Goal: Task Accomplishment & Management: Complete application form

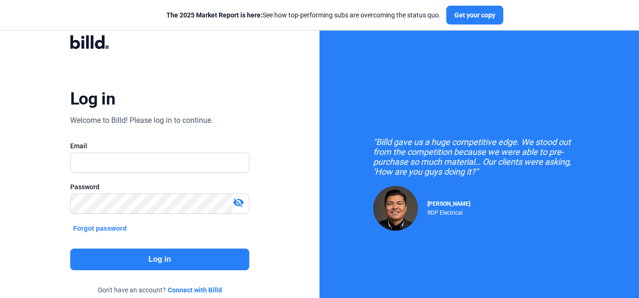
type input "[PERSON_NAME][EMAIL_ADDRESS][DOMAIN_NAME]"
click at [128, 258] on button "Log in" at bounding box center [159, 260] width 179 height 22
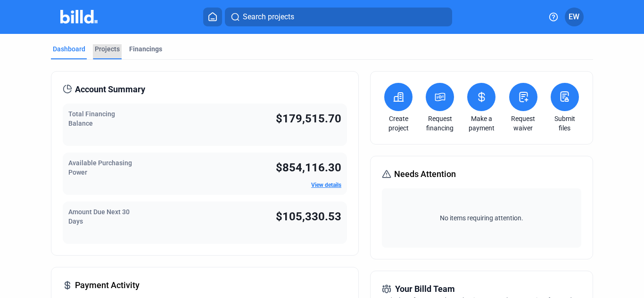
click at [114, 46] on div "Projects" at bounding box center [107, 48] width 25 height 9
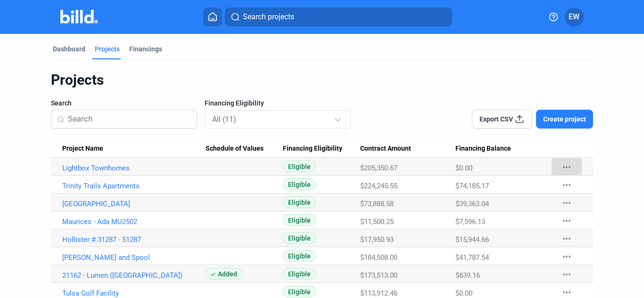
click at [564, 165] on mat-icon "more_horiz" at bounding box center [566, 167] width 11 height 11
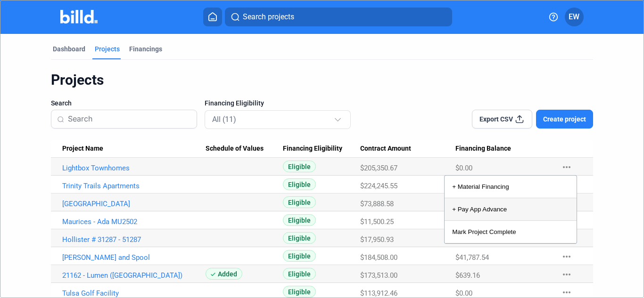
click at [472, 205] on button "+ Pay App Advance" at bounding box center [510, 209] width 132 height 23
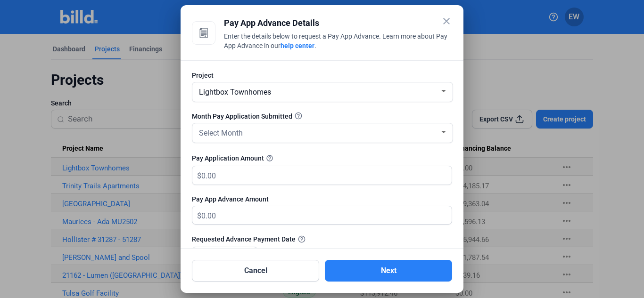
click at [451, 22] on mat-icon "close" at bounding box center [446, 21] width 11 height 11
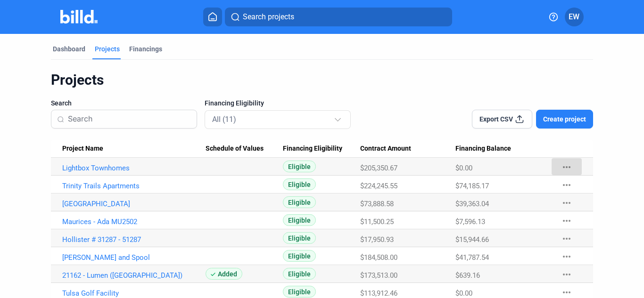
click at [561, 164] on mat-icon "more_horiz" at bounding box center [566, 167] width 11 height 11
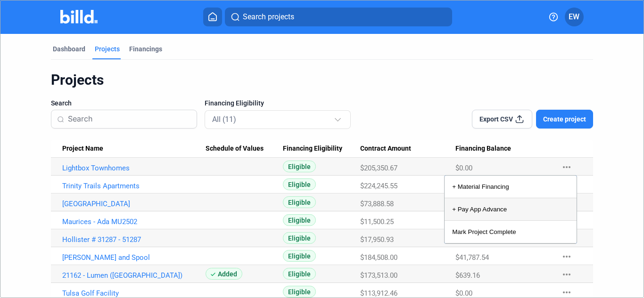
click at [469, 212] on button "+ Pay App Advance" at bounding box center [510, 209] width 132 height 23
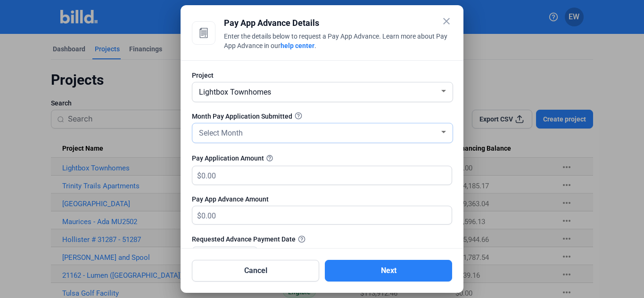
click at [273, 136] on div "Select Month" at bounding box center [318, 132] width 242 height 13
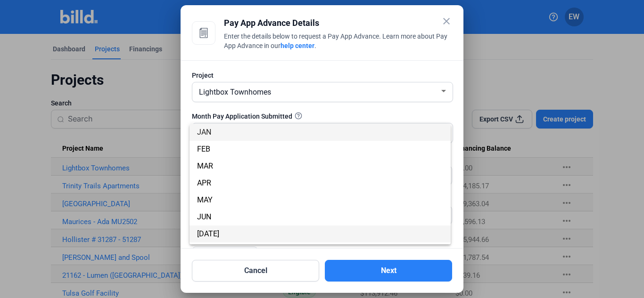
drag, startPoint x: 208, startPoint y: 234, endPoint x: 220, endPoint y: 237, distance: 12.2
click at [209, 234] on span "[DATE]" at bounding box center [208, 233] width 22 height 9
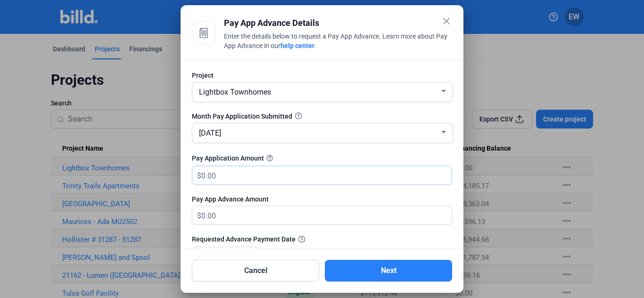
click at [242, 175] on input "text" at bounding box center [320, 175] width 239 height 18
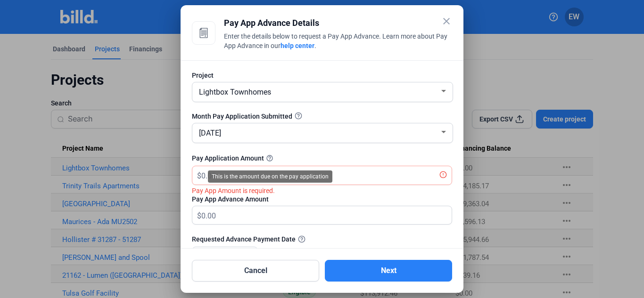
click at [235, 172] on div "This is the amount due on the pay application" at bounding box center [270, 177] width 124 height 12
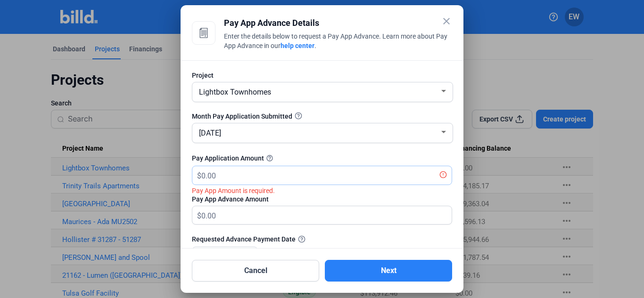
click at [386, 177] on input "text" at bounding box center [320, 175] width 239 height 18
type input "27,722.34"
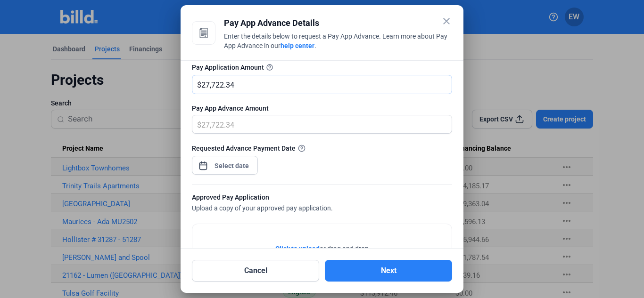
scroll to position [94, 0]
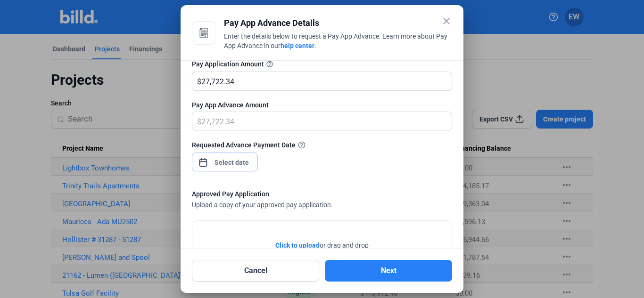
click at [202, 158] on span "Open calendar" at bounding box center [203, 158] width 23 height 23
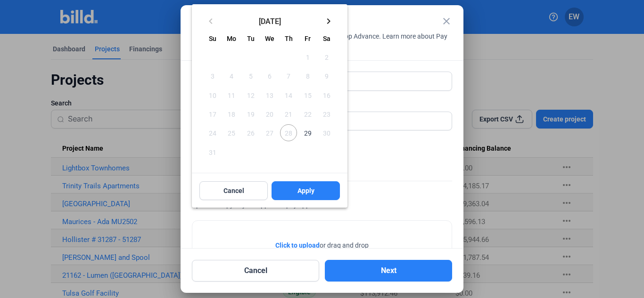
click at [305, 131] on span "29" at bounding box center [307, 132] width 17 height 17
click at [302, 190] on span "Apply" at bounding box center [305, 190] width 17 height 9
type input "[DATE]"
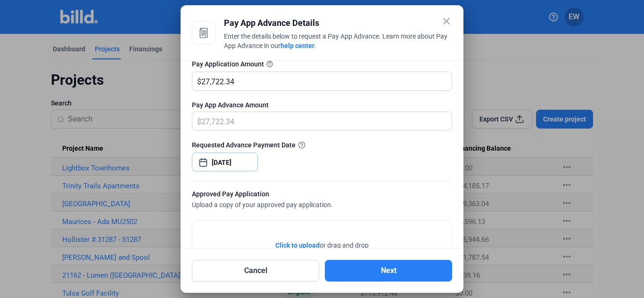
scroll to position [196, 0]
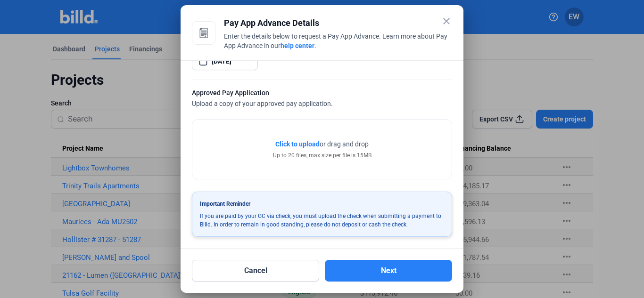
click at [306, 144] on span "Click to upload" at bounding box center [297, 144] width 44 height 8
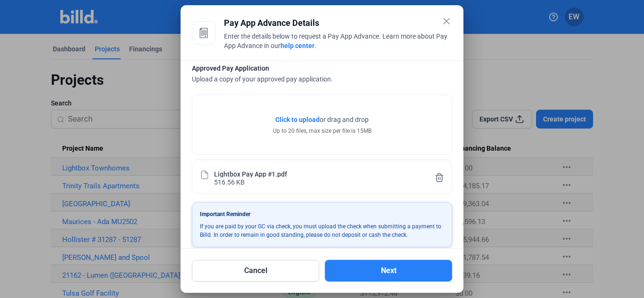
scroll to position [231, 0]
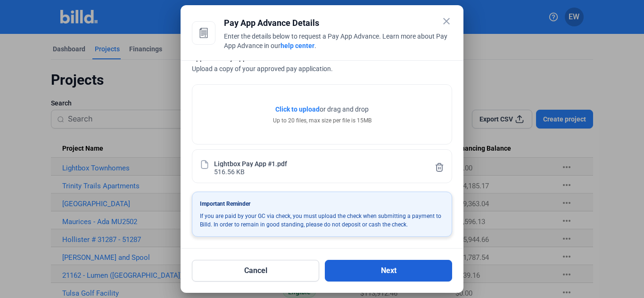
click at [379, 276] on button "Next" at bounding box center [388, 271] width 127 height 22
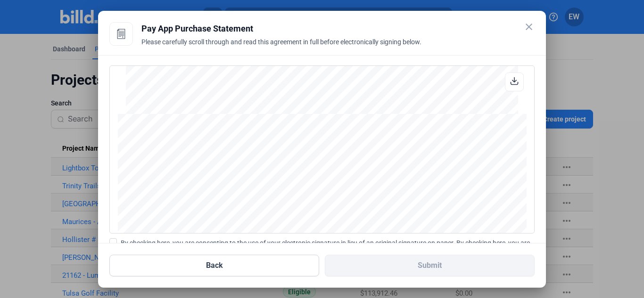
scroll to position [1324, 0]
click at [111, 241] on span at bounding box center [113, 242] width 8 height 8
click at [0, 0] on input "By checking here, you are consenting to the use of your electronic signature in…" at bounding box center [0, 0] width 0 height 0
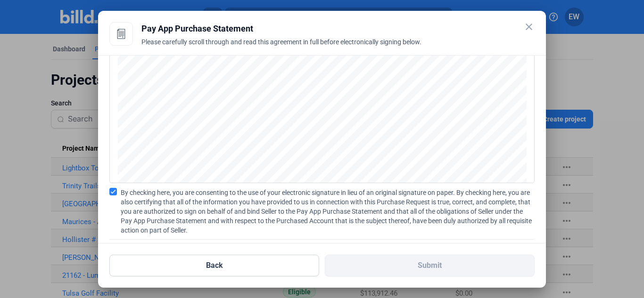
scroll to position [108, 0]
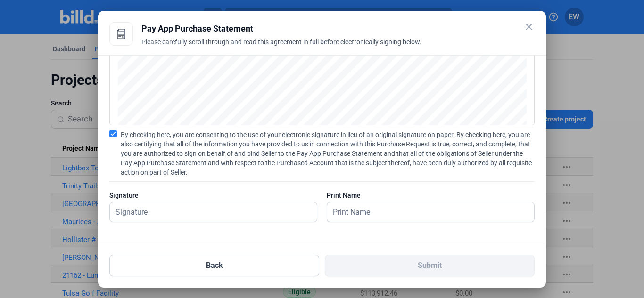
click at [228, 224] on div at bounding box center [213, 226] width 208 height 9
click at [213, 216] on input "text" at bounding box center [208, 212] width 196 height 19
type input "[PERSON_NAME]"
click at [351, 211] on input "text" at bounding box center [425, 212] width 196 height 19
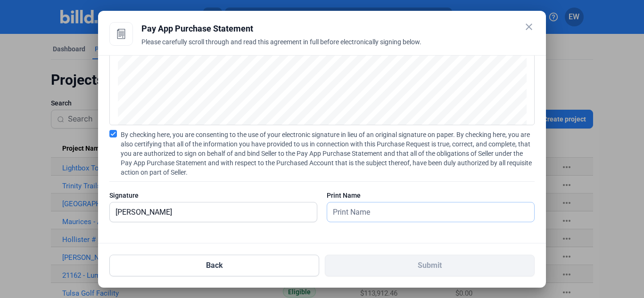
type input "[PERSON_NAME]"
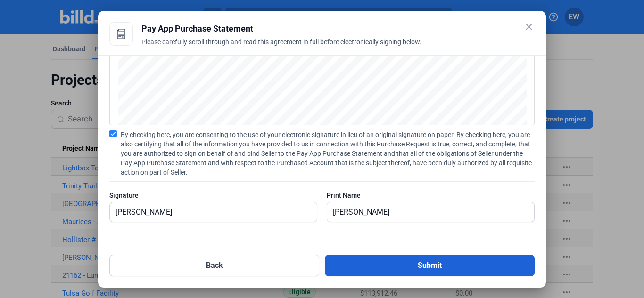
click at [446, 270] on button "Submit" at bounding box center [430, 266] width 210 height 22
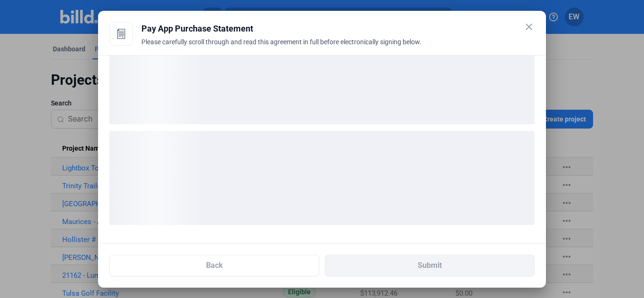
scroll to position [35, 0]
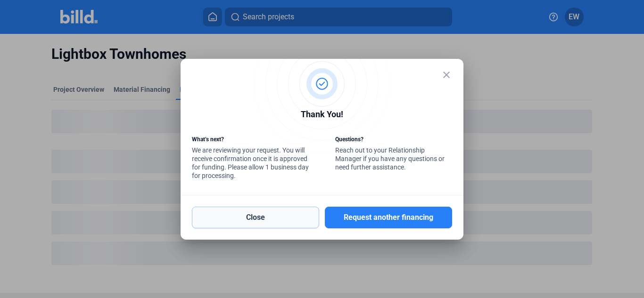
click at [277, 224] on button "Close" at bounding box center [255, 218] width 127 height 22
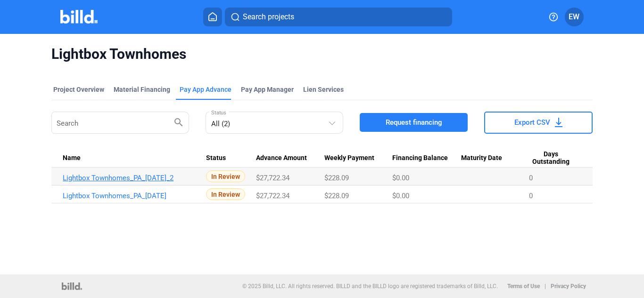
drag, startPoint x: 129, startPoint y: 179, endPoint x: 125, endPoint y: 176, distance: 5.1
click at [125, 176] on link "Lightbox Townhomes_PA_[DATE]_2" at bounding box center [134, 178] width 143 height 8
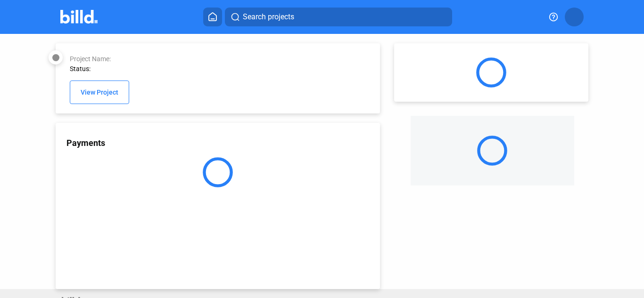
click at [139, 178] on div at bounding box center [218, 172] width 324 height 30
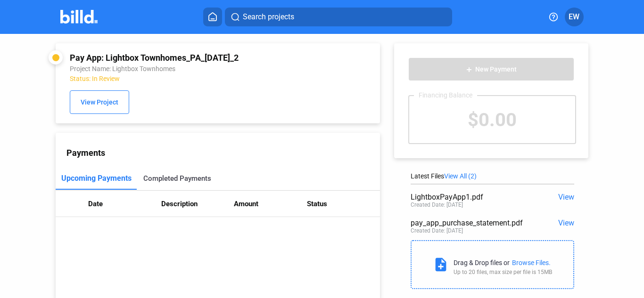
click at [171, 175] on div "Completed Payments" at bounding box center [177, 178] width 81 height 23
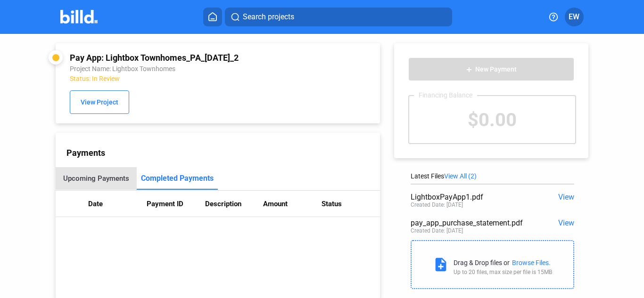
click at [107, 174] on div "Upcoming Payments" at bounding box center [96, 178] width 81 height 23
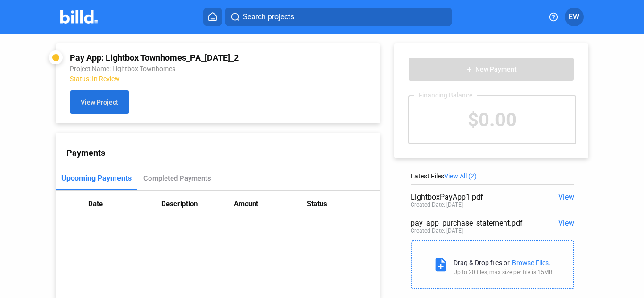
click at [103, 96] on button "View Project" at bounding box center [99, 102] width 59 height 24
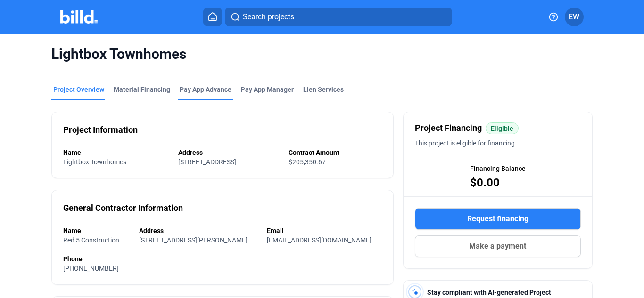
click at [207, 92] on div "Pay App Advance" at bounding box center [206, 89] width 52 height 9
